Goal: Information Seeking & Learning: Learn about a topic

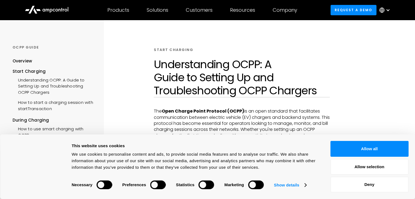
scroll to position [199, 0]
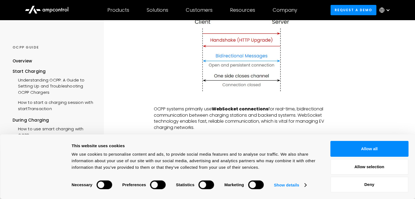
scroll to position [19, 0]
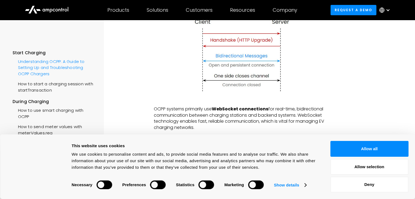
click at [40, 61] on div "Understanding OCPP: A Guide to Setting Up and Troubleshooting OCPP Chargers" at bounding box center [54, 67] width 83 height 22
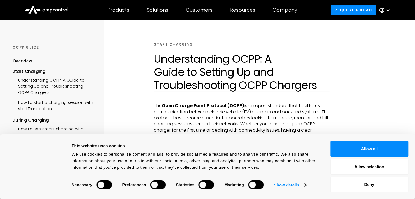
scroll to position [2, 0]
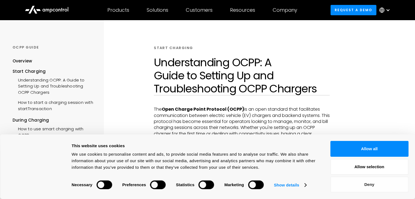
click at [382, 188] on button "Deny" at bounding box center [369, 185] width 78 height 16
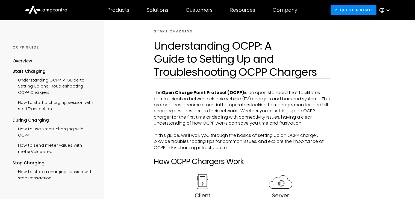
scroll to position [0, 0]
